Goal: Transaction & Acquisition: Purchase product/service

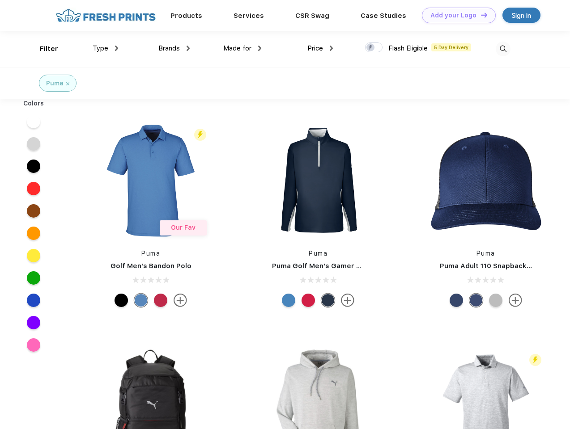
click at [455, 15] on link "Add your Logo Design Tool" at bounding box center [459, 16] width 74 height 16
click at [0, 0] on div "Design Tool" at bounding box center [0, 0] width 0 height 0
click at [480, 15] on link "Add your Logo Design Tool" at bounding box center [459, 16] width 74 height 16
click at [43, 49] on div "Filter" at bounding box center [49, 49] width 18 height 10
click at [106, 48] on span "Type" at bounding box center [101, 48] width 16 height 8
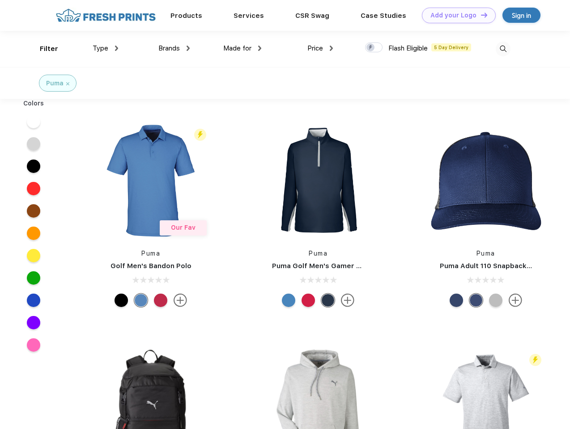
click at [174, 48] on span "Brands" at bounding box center [168, 48] width 21 height 8
click at [242, 48] on span "Made for" at bounding box center [237, 48] width 28 height 8
click at [320, 48] on span "Price" at bounding box center [315, 48] width 16 height 8
click at [374, 48] on div at bounding box center [373, 47] width 17 height 10
click at [371, 48] on input "checkbox" at bounding box center [368, 45] width 6 height 6
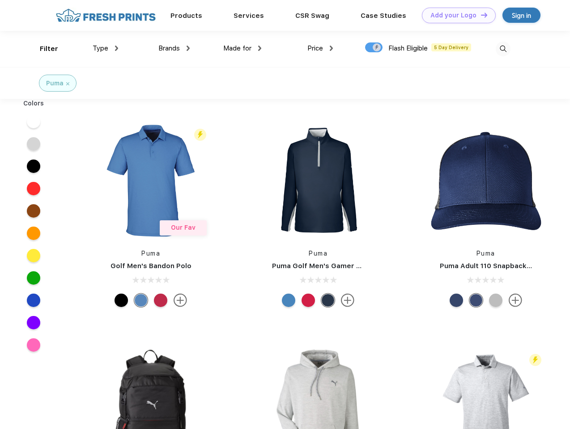
click at [503, 49] on img at bounding box center [502, 49] width 15 height 15
